Goal: Navigation & Orientation: Understand site structure

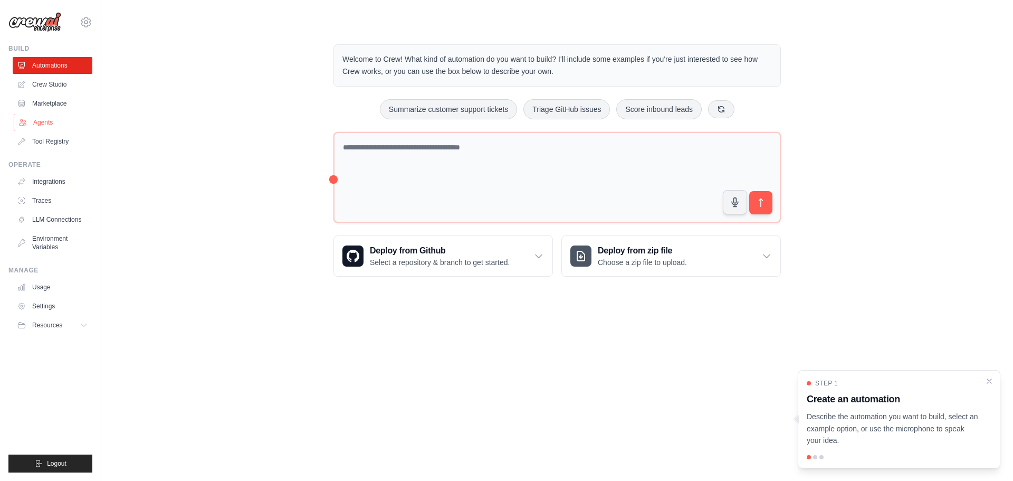
click at [46, 123] on link "Agents" at bounding box center [54, 122] width 80 height 17
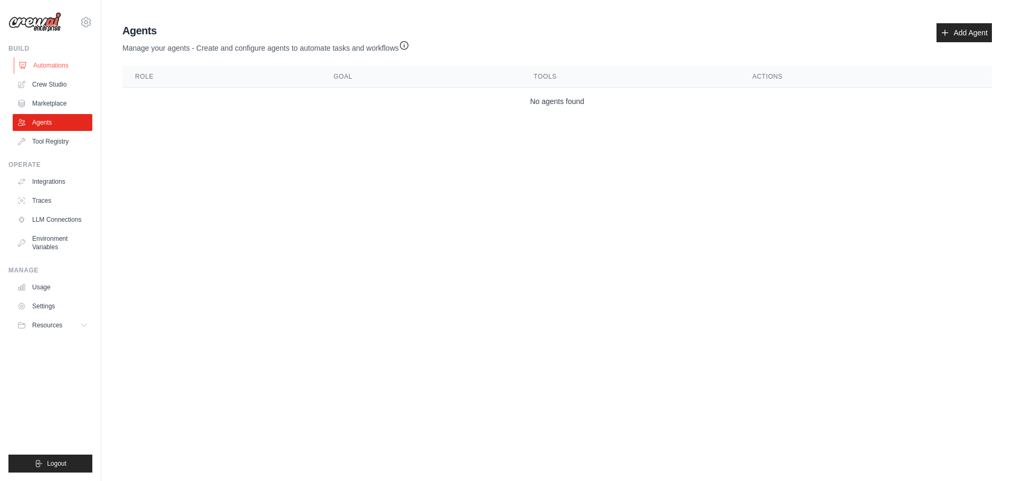
click at [51, 61] on link "Automations" at bounding box center [54, 65] width 80 height 17
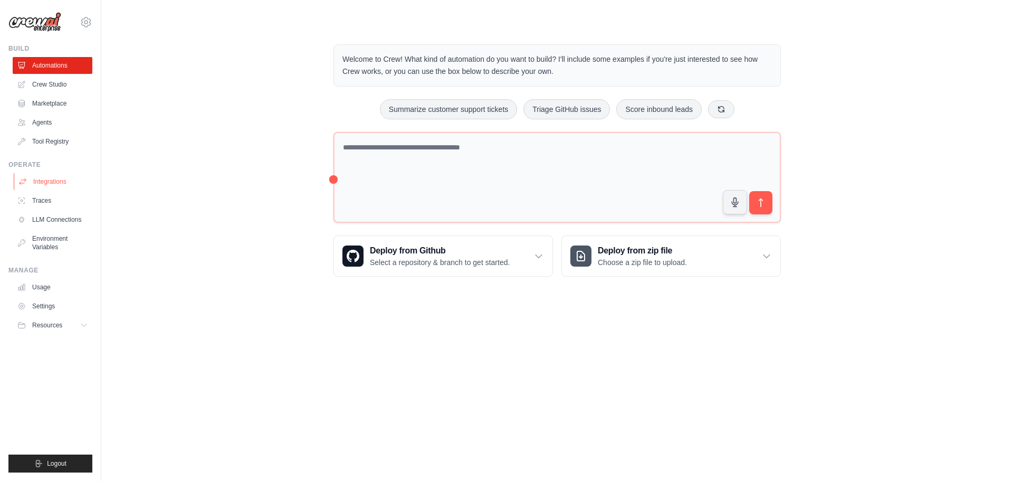
click at [49, 182] on link "Integrations" at bounding box center [54, 181] width 80 height 17
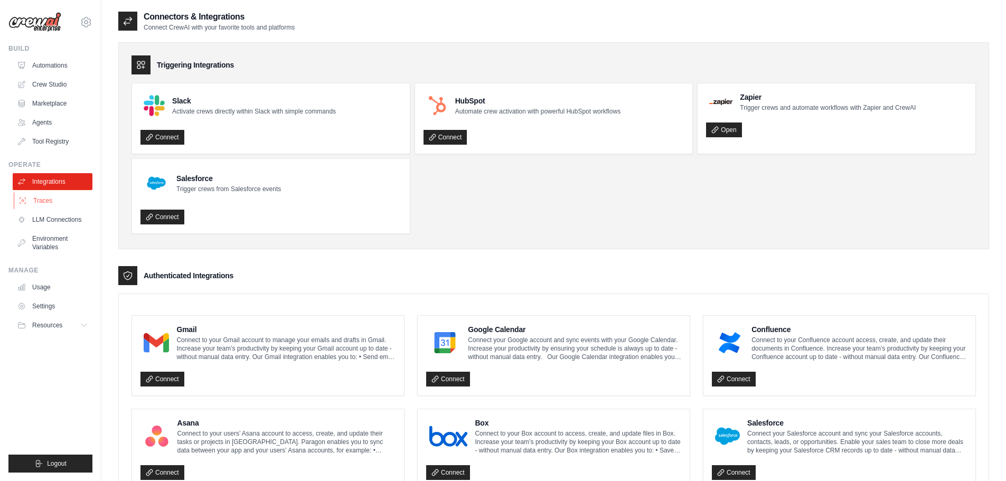
click at [43, 201] on link "Traces" at bounding box center [54, 200] width 80 height 17
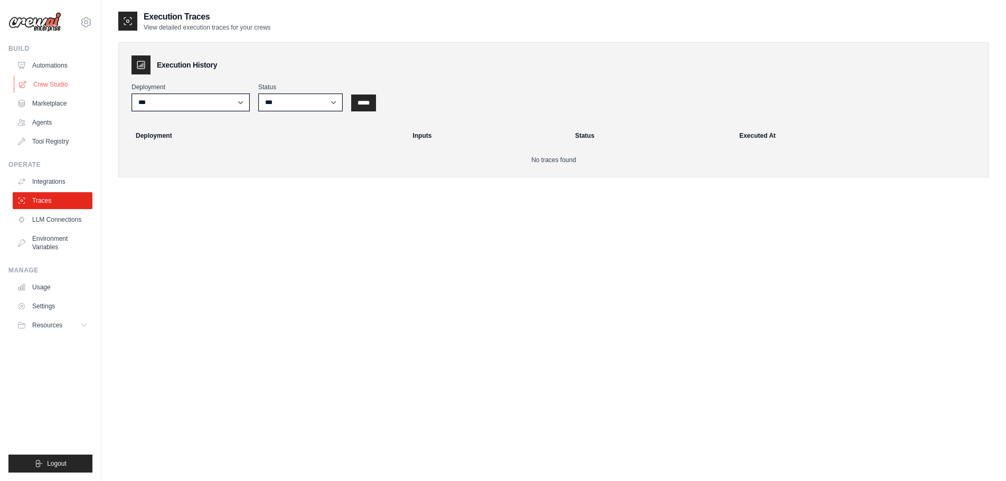
click at [47, 82] on link "Crew Studio" at bounding box center [54, 84] width 80 height 17
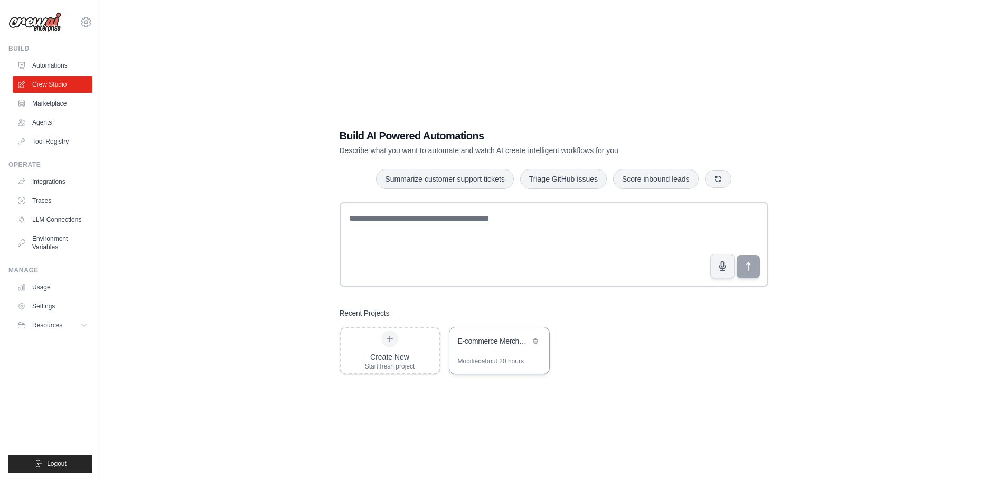
click at [481, 345] on div "E-commerce Merchandise Intelligence Assistant" at bounding box center [494, 341] width 72 height 11
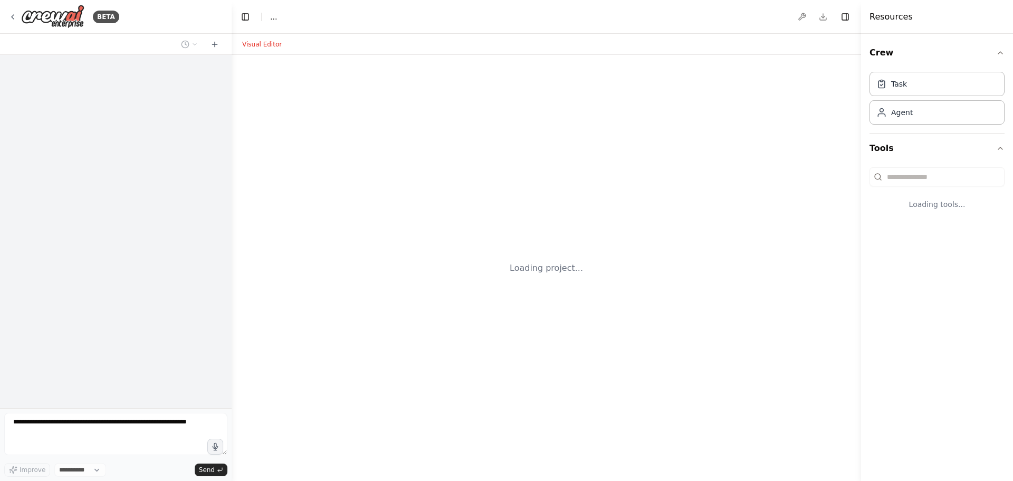
select select "****"
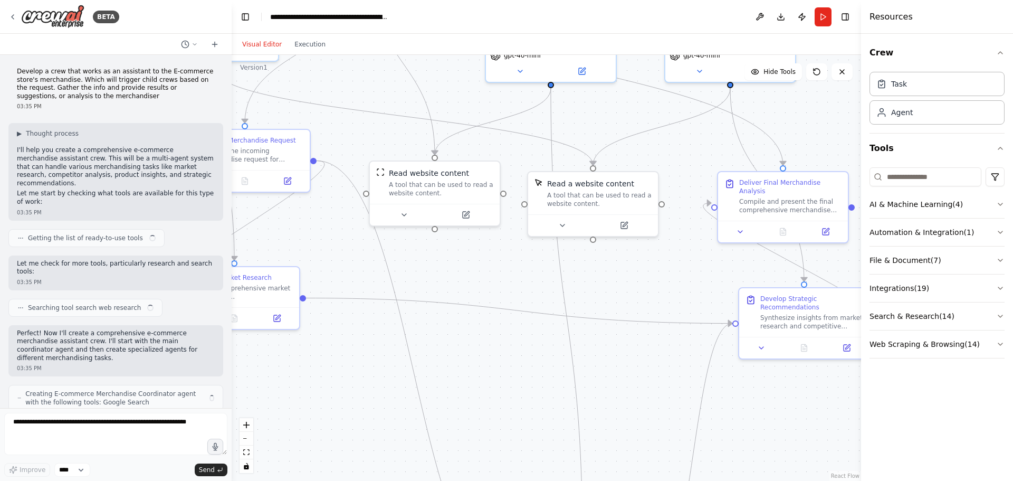
scroll to position [2178, 0]
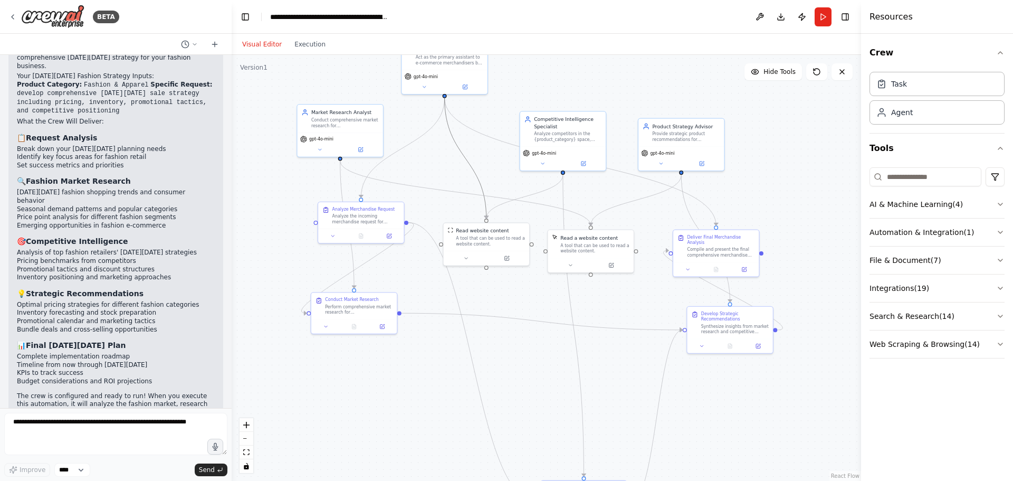
drag, startPoint x: 476, startPoint y: 169, endPoint x: 506, endPoint y: 118, distance: 59.6
click at [460, 244] on div ".deletable-edge-delete-btn { width: 20px; height: 20px; border: 0px solid #ffff…" at bounding box center [560, 293] width 415 height 281
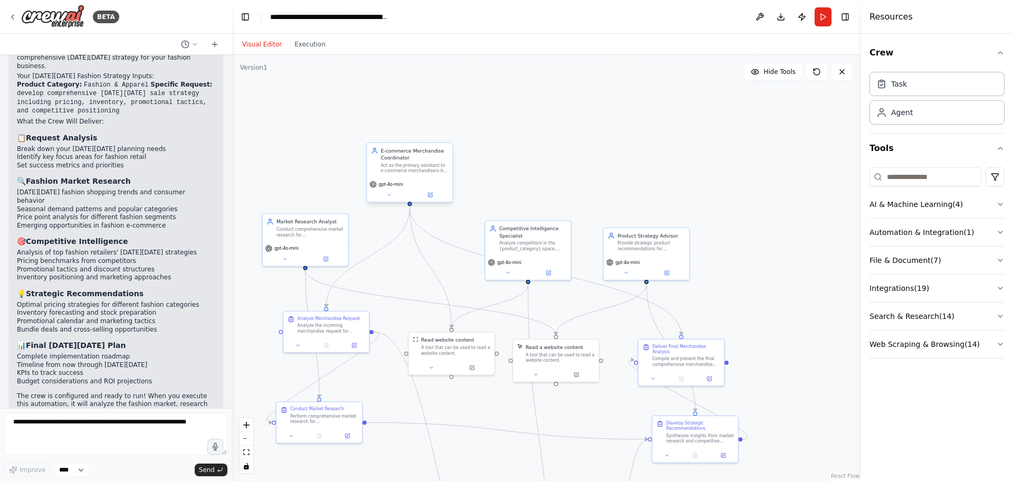
drag, startPoint x: 518, startPoint y: 94, endPoint x: 403, endPoint y: 172, distance: 139.1
click at [483, 202] on div ".deletable-edge-delete-btn { width: 20px; height: 20px; border: 0px solid #ffff…" at bounding box center [547, 268] width 630 height 426
